Goal: Transaction & Acquisition: Book appointment/travel/reservation

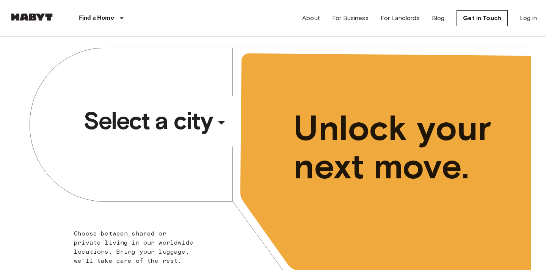
click at [223, 124] on div "​" at bounding box center [231, 129] width 78 height 16
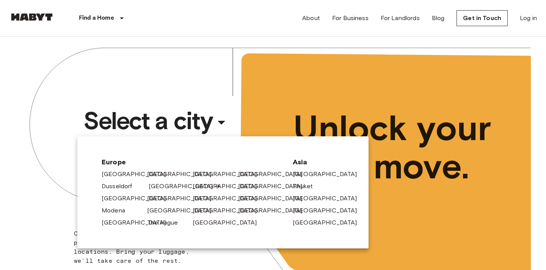
click at [155, 183] on link "[GEOGRAPHIC_DATA]" at bounding box center [185, 186] width 72 height 9
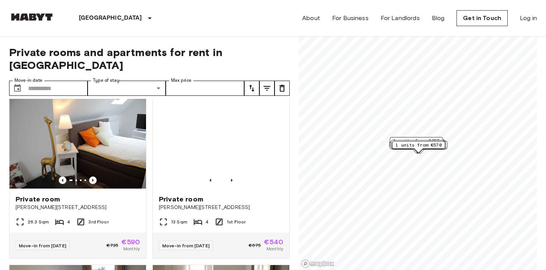
scroll to position [10, 0]
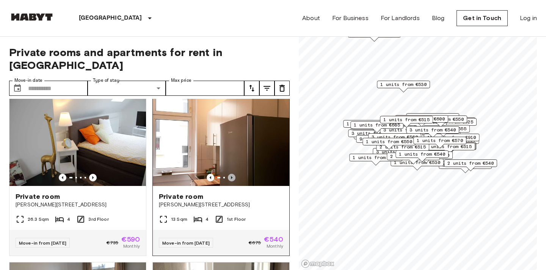
click at [233, 174] on icon "Previous image" at bounding box center [232, 178] width 8 height 8
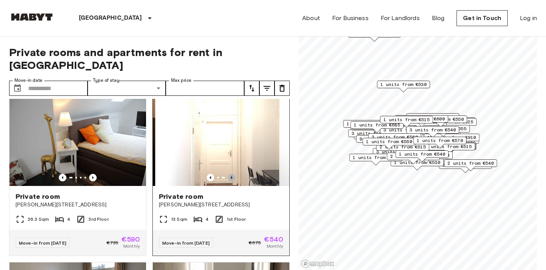
click at [233, 174] on icon "Previous image" at bounding box center [232, 178] width 8 height 8
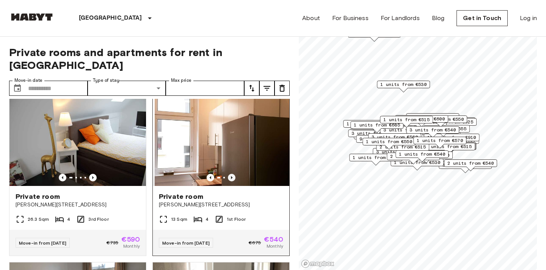
click at [233, 174] on icon "Previous image" at bounding box center [232, 178] width 8 height 8
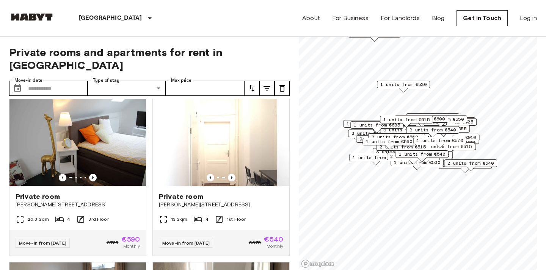
click at [267, 81] on button "tune" at bounding box center [266, 88] width 15 height 15
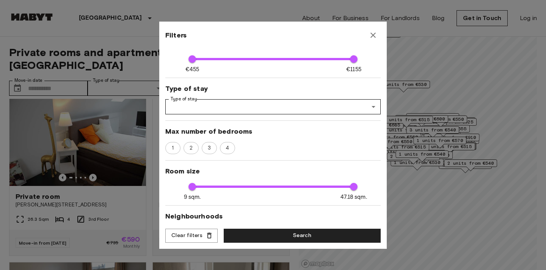
scroll to position [53, 0]
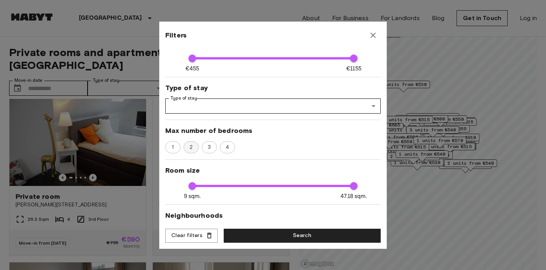
click at [192, 149] on span "2" at bounding box center [190, 148] width 11 height 8
type input "**"
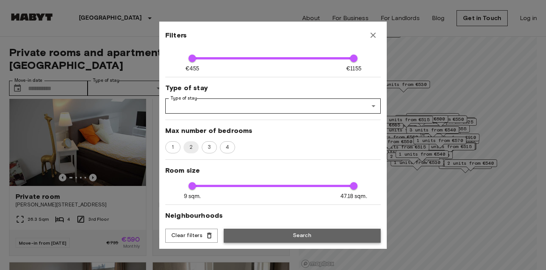
click at [319, 235] on button "Search" at bounding box center [302, 236] width 157 height 14
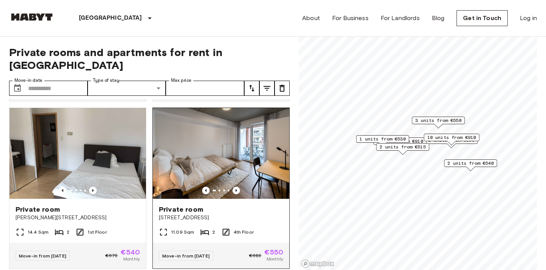
scroll to position [166, 0]
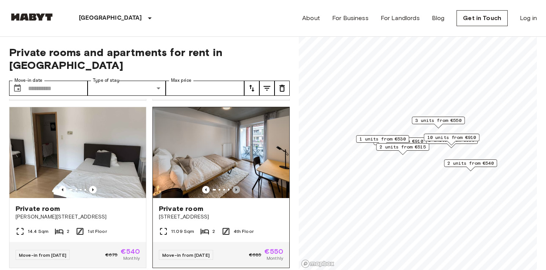
click at [238, 186] on icon "Previous image" at bounding box center [236, 190] width 8 height 8
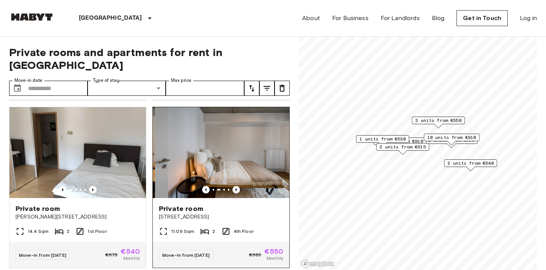
click at [238, 186] on icon "Previous image" at bounding box center [236, 190] width 8 height 8
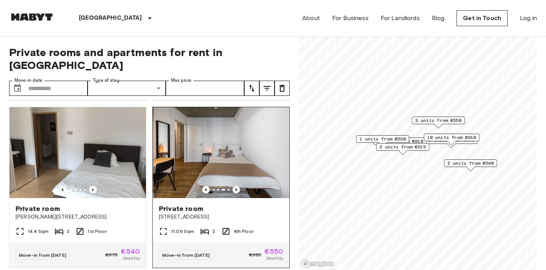
click at [238, 186] on icon "Previous image" at bounding box center [236, 190] width 8 height 8
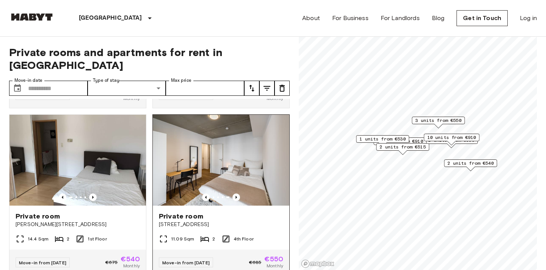
scroll to position [158, 0]
click at [241, 177] on img at bounding box center [221, 160] width 136 height 91
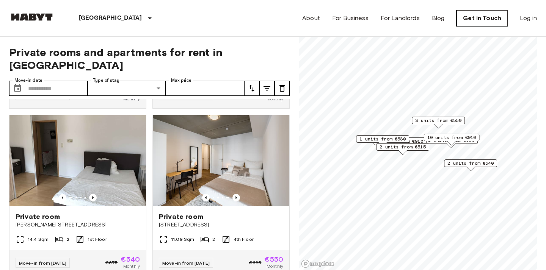
click at [476, 24] on link "Get in Touch" at bounding box center [481, 18] width 51 height 16
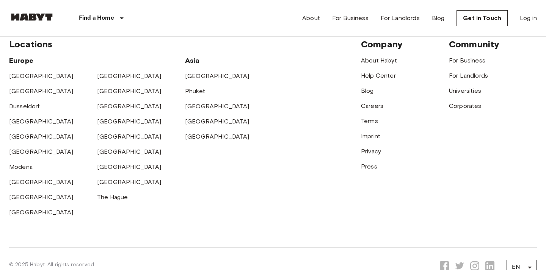
scroll to position [298, 0]
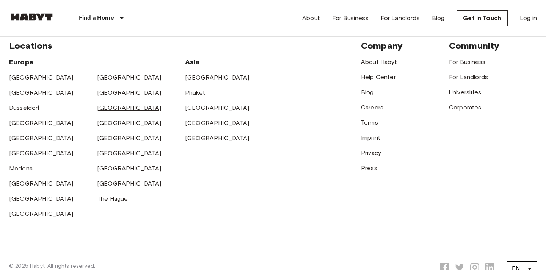
click at [113, 108] on link "[GEOGRAPHIC_DATA]" at bounding box center [129, 107] width 64 height 7
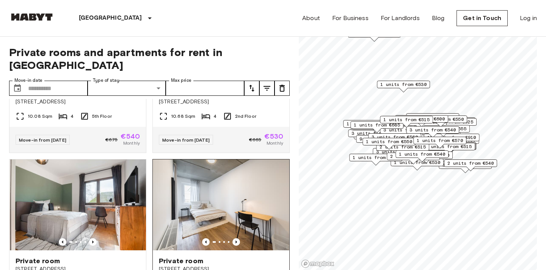
scroll to position [1338, 0]
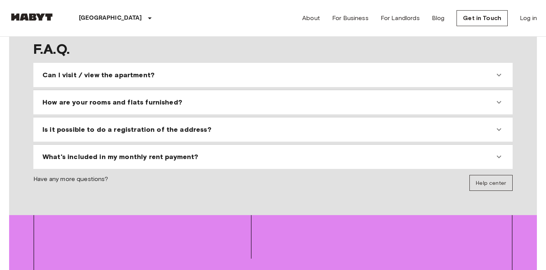
scroll to position [700, 0]
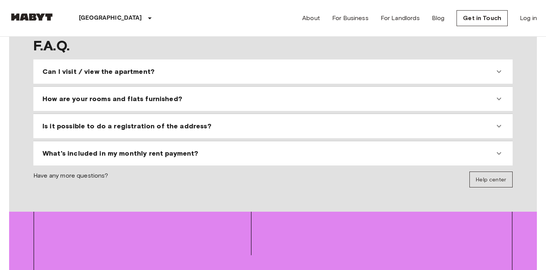
click at [507, 162] on section "F.A.Q. Can I visit / view the apartment? We receive so many applications, that …" at bounding box center [272, 112] width 527 height 199
click at [504, 177] on span "Help center" at bounding box center [491, 180] width 30 height 6
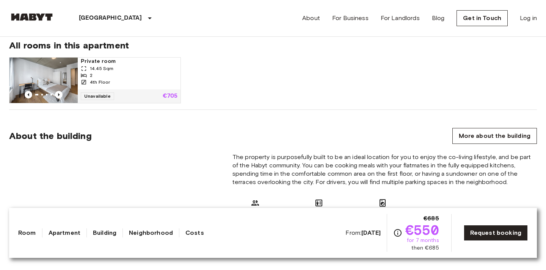
scroll to position [510, 0]
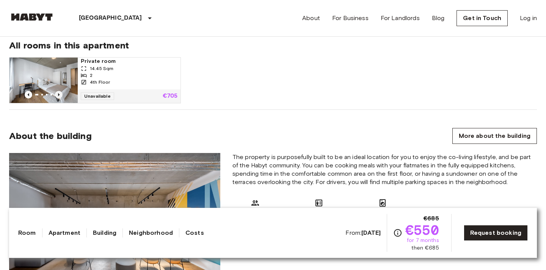
click at [60, 91] on icon "Previous image" at bounding box center [59, 95] width 8 height 8
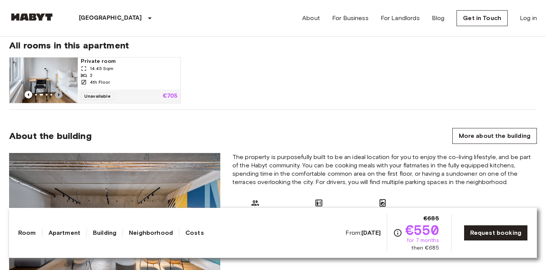
click at [60, 91] on icon "Previous image" at bounding box center [59, 95] width 8 height 8
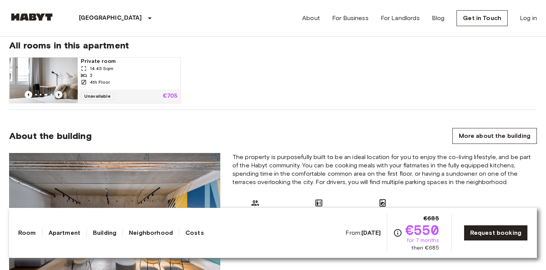
click at [60, 91] on icon "Previous image" at bounding box center [59, 95] width 8 height 8
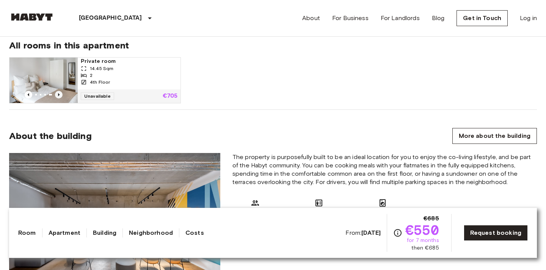
click at [60, 91] on icon "Previous image" at bounding box center [59, 95] width 8 height 8
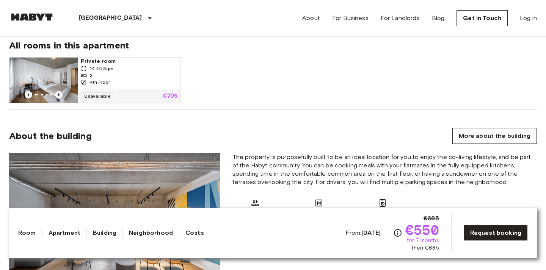
click at [60, 91] on icon "Previous image" at bounding box center [59, 95] width 8 height 8
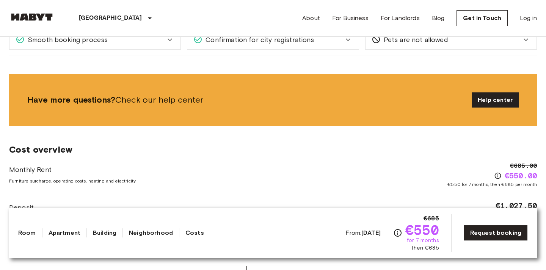
scroll to position [1042, 0]
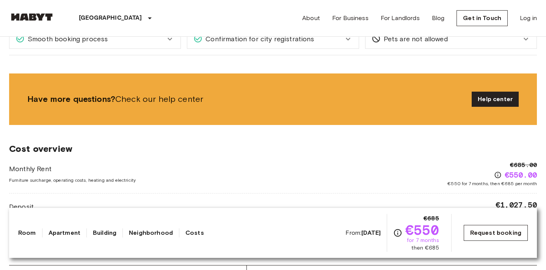
click at [500, 230] on link "Request booking" at bounding box center [495, 233] width 64 height 16
